Goal: Task Accomplishment & Management: Manage account settings

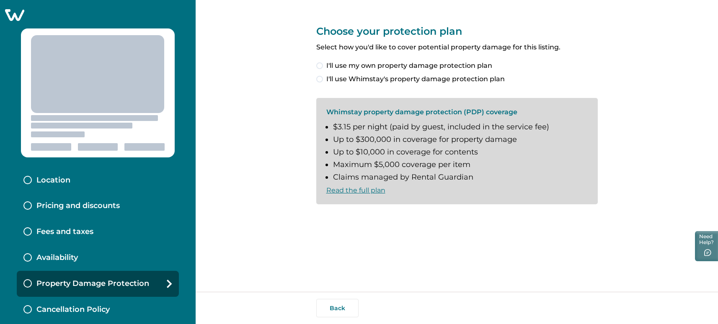
click at [23, 15] on icon at bounding box center [14, 15] width 19 height 12
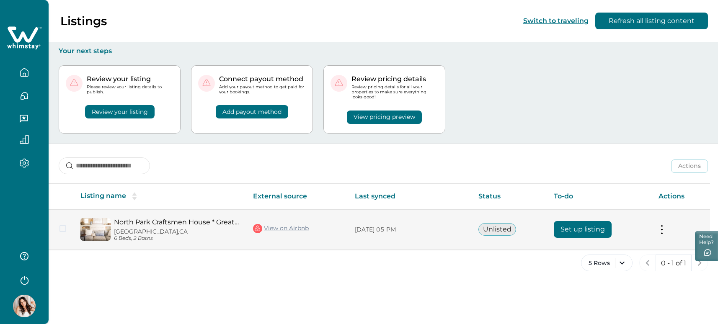
click at [586, 231] on button "Set up listing" at bounding box center [583, 229] width 58 height 17
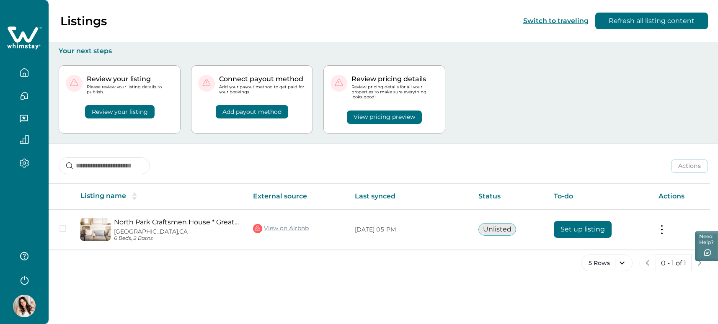
click at [604, 137] on div "Review your listing Please review your listing details to publish. Review your …" at bounding box center [383, 99] width 649 height 88
click at [604, 99] on div "Review your listing Please review your listing details to publish. Review your …" at bounding box center [383, 99] width 649 height 88
click at [559, 103] on div "Review your listing Please review your listing details to publish. Review your …" at bounding box center [383, 99] width 649 height 88
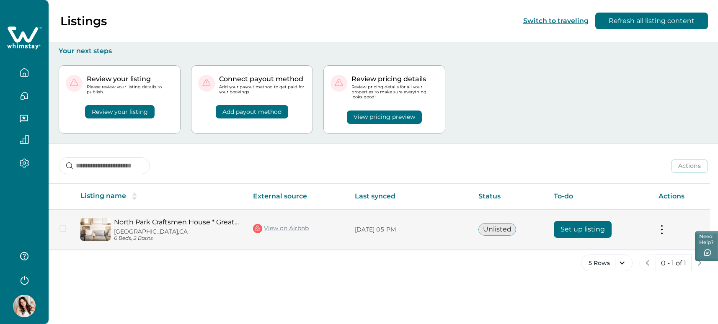
click at [595, 230] on button "Set up listing" at bounding box center [583, 229] width 58 height 17
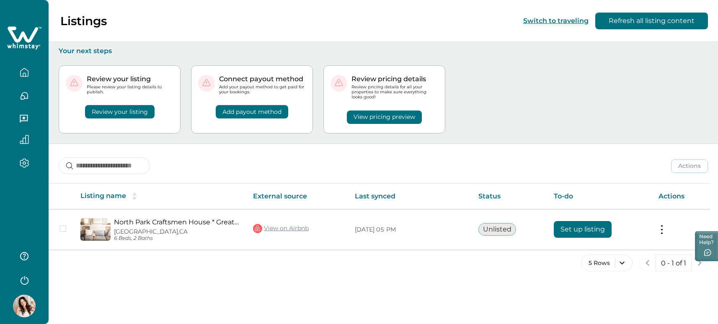
click at [396, 116] on button "View pricing preview" at bounding box center [384, 117] width 75 height 13
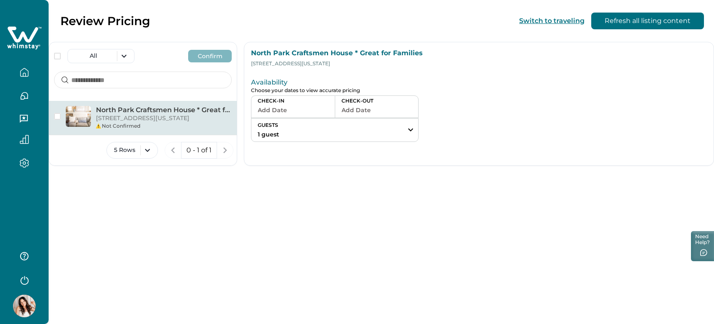
click at [363, 204] on div "Review Pricing Switch to traveling Refresh all listing content All Confirm Nort…" at bounding box center [381, 162] width 665 height 324
click at [125, 121] on div "Not Confirmed" at bounding box center [164, 125] width 136 height 8
click at [58, 115] on span "button" at bounding box center [57, 115] width 7 height 7
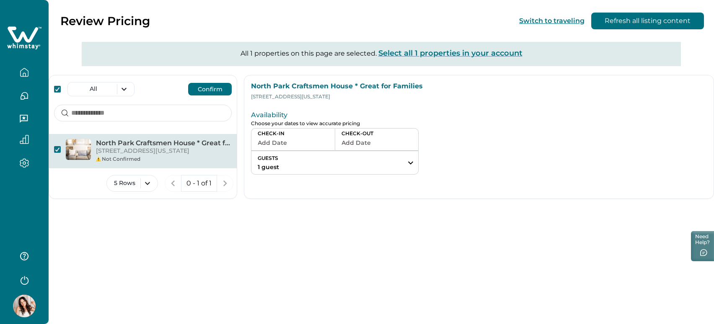
click at [214, 88] on button "Confirm" at bounding box center [210, 89] width 44 height 13
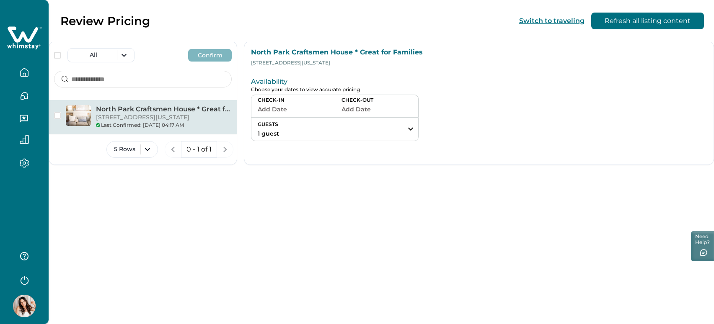
click at [366, 214] on div "Review Pricing Switch to traveling Refresh all listing content All Confirm Nort…" at bounding box center [381, 161] width 665 height 324
click at [24, 70] on icon "button" at bounding box center [24, 72] width 9 height 9
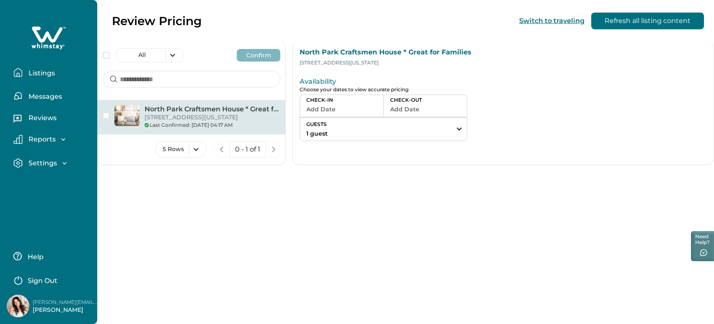
click at [251, 116] on p "4210 Ohio St, San Diego, CA, 92104, US" at bounding box center [212, 117] width 136 height 8
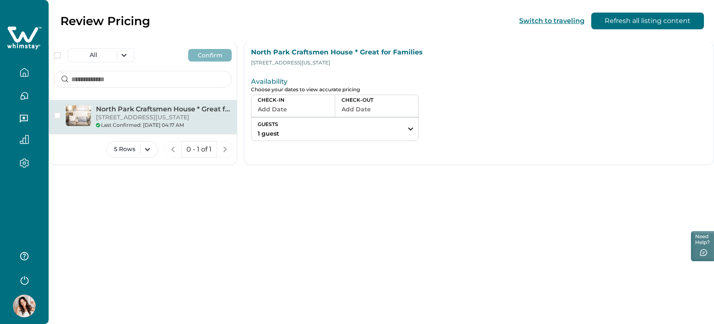
click at [176, 114] on p "4210 Ohio St, San Diego, CA, 92104, US" at bounding box center [164, 117] width 136 height 8
click at [650, 67] on div "Availability Choose your dates to view accurate pricing CHECK-IN Add Date CHECK…" at bounding box center [478, 107] width 469 height 82
click at [650, 14] on button "Refresh all listing content" at bounding box center [647, 21] width 113 height 17
